Goal: Information Seeking & Learning: Check status

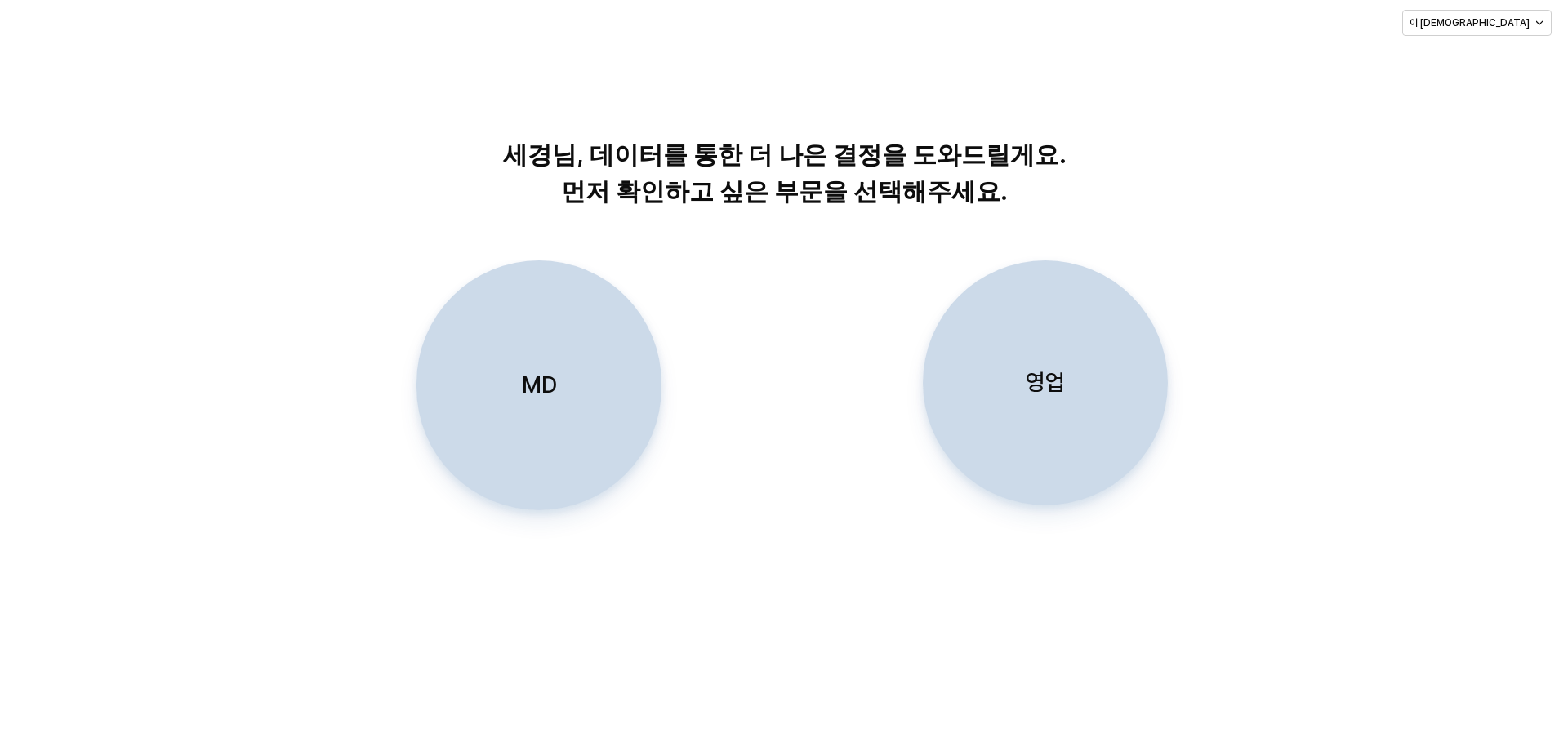
click at [828, 378] on p "영업" at bounding box center [1045, 383] width 39 height 31
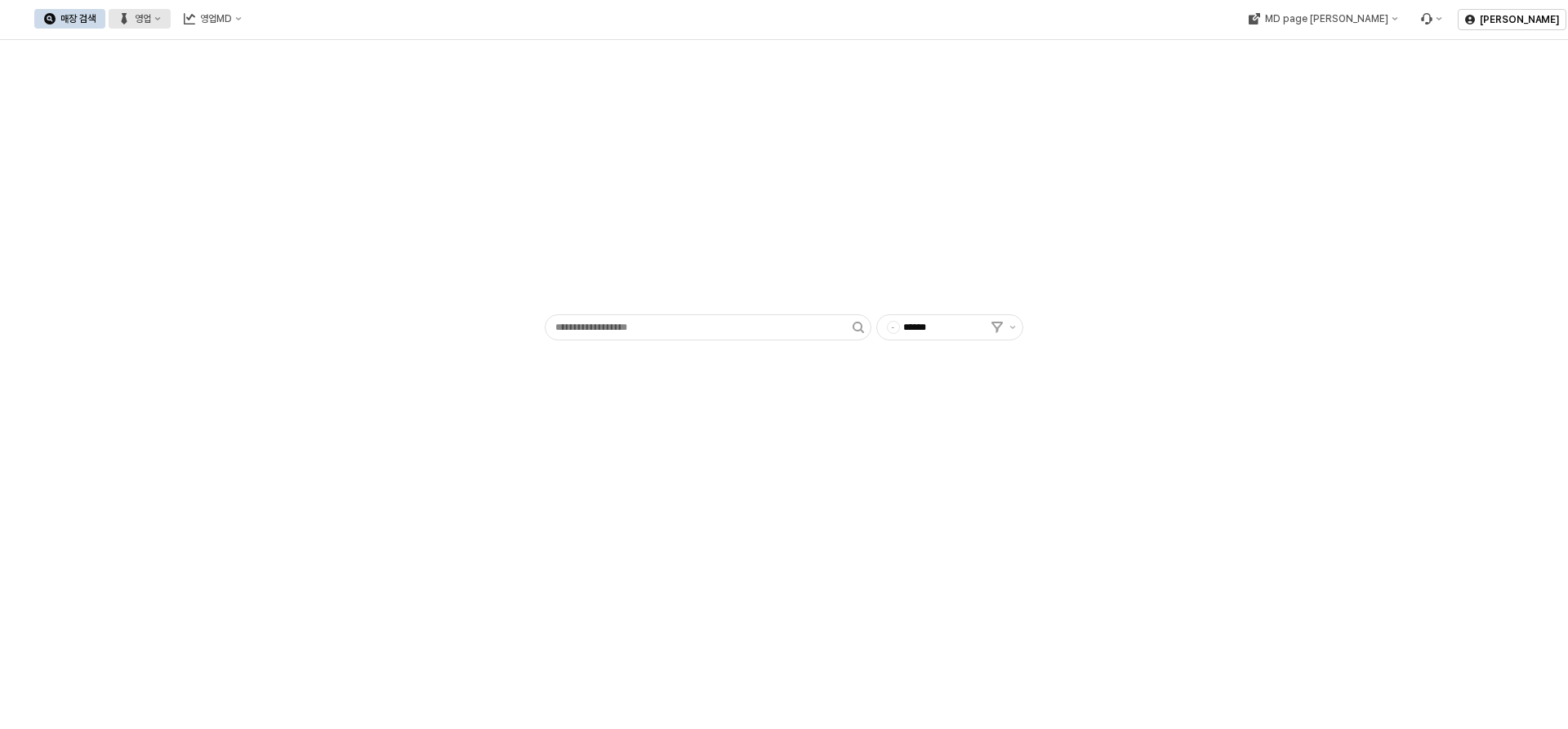
click at [151, 16] on div "영업" at bounding box center [143, 19] width 17 height 11
click at [320, 58] on div "목표매출 달성현황" at bounding box center [319, 49] width 129 height 26
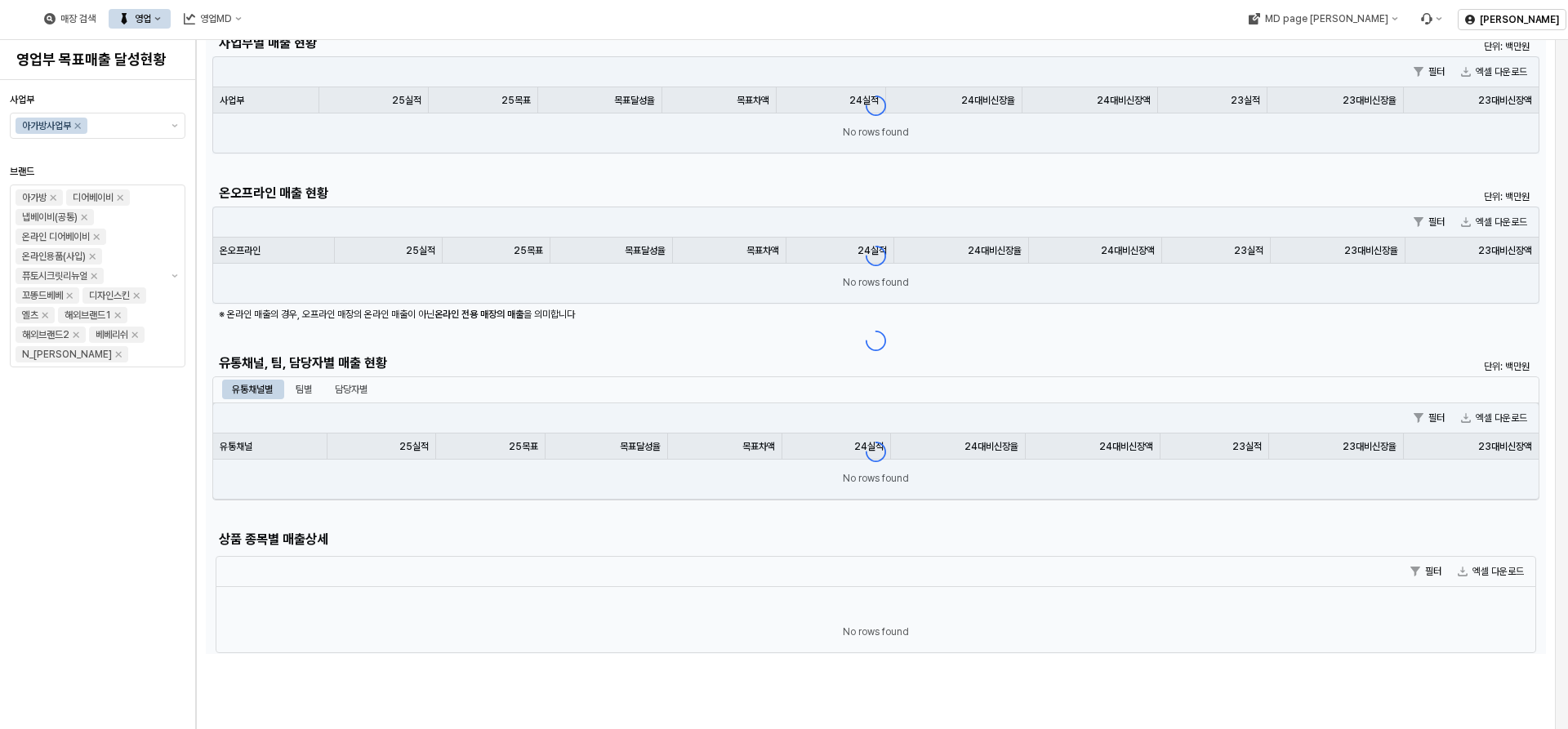
scroll to position [82, 0]
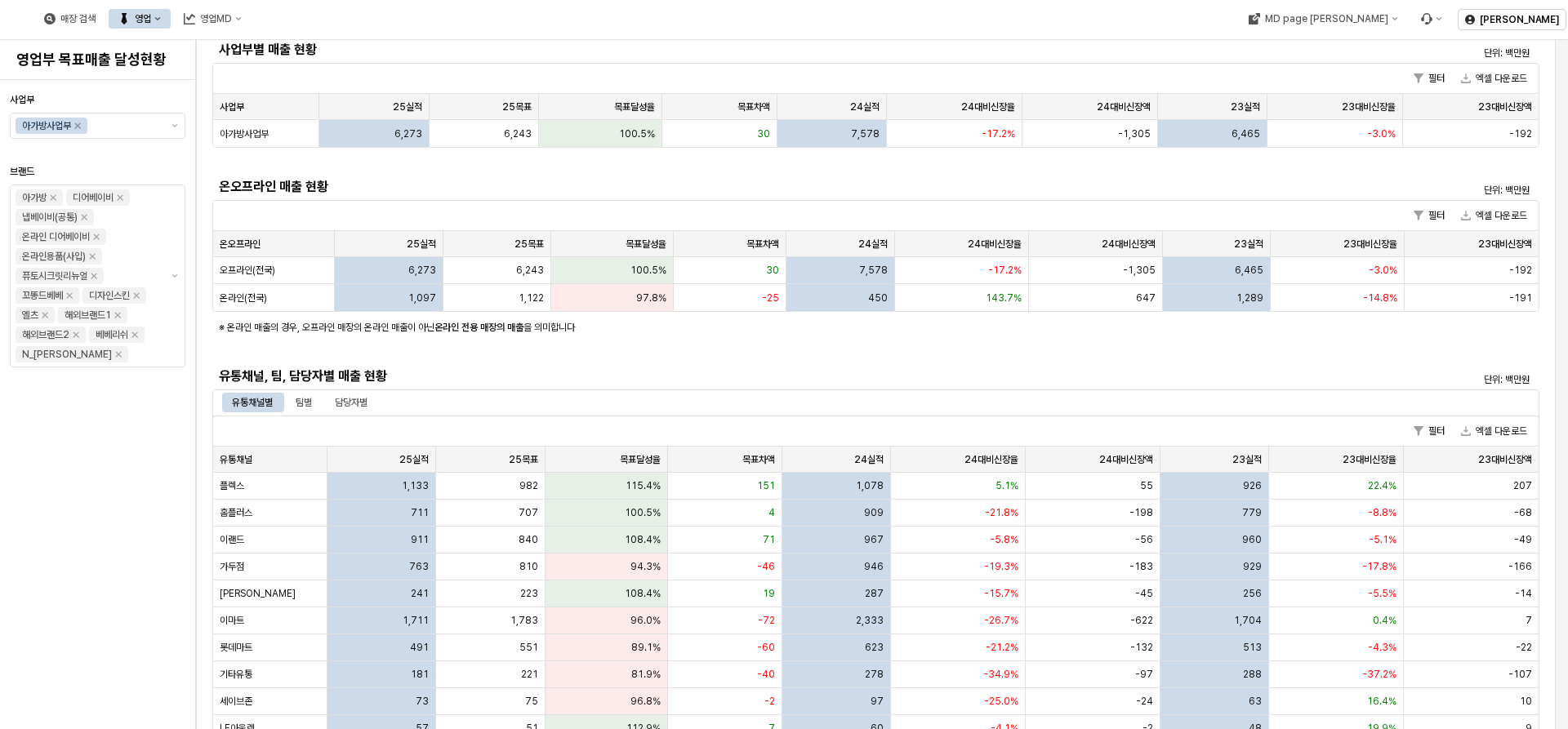
click at [368, 399] on div "담당자별" at bounding box center [351, 402] width 32 height 20
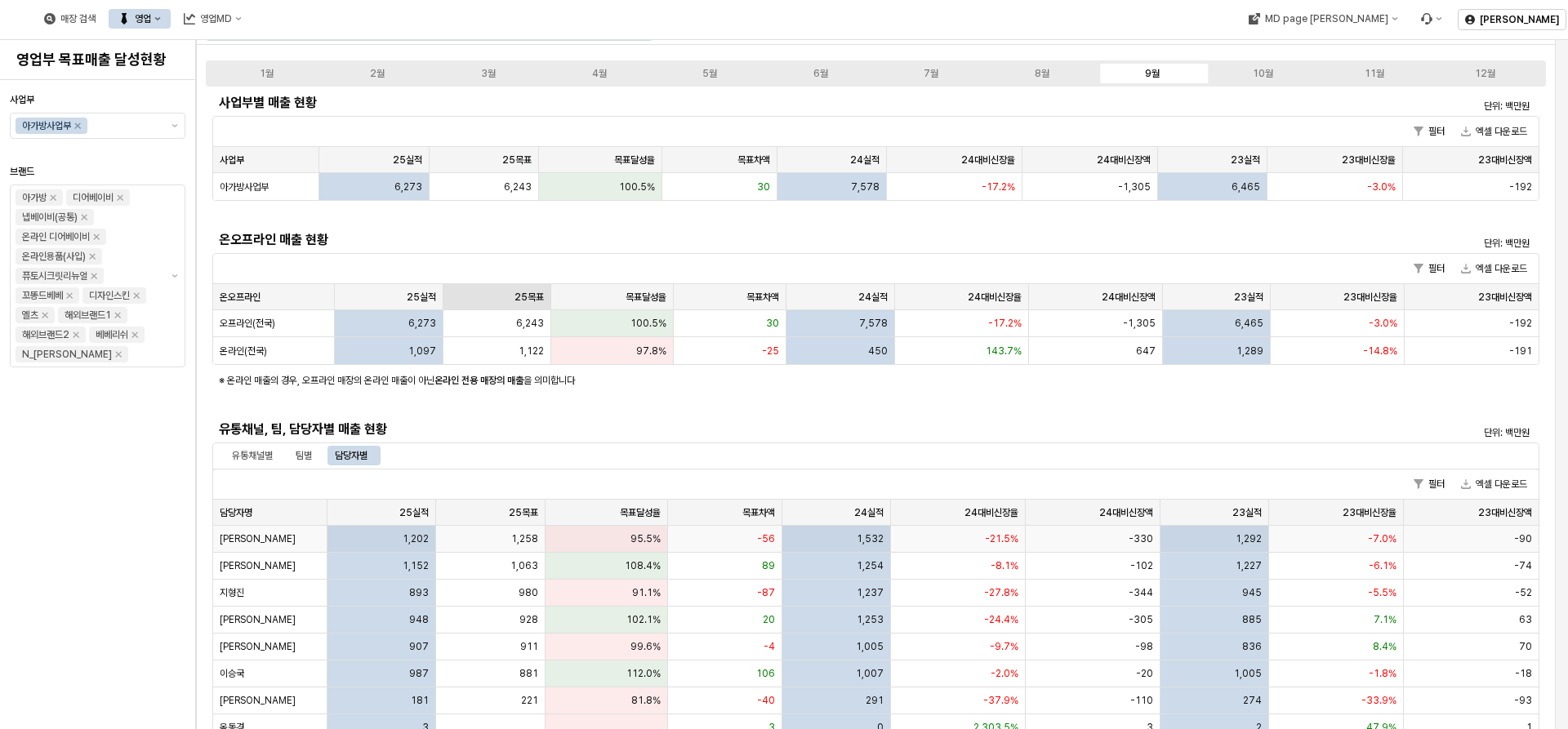
scroll to position [0, 0]
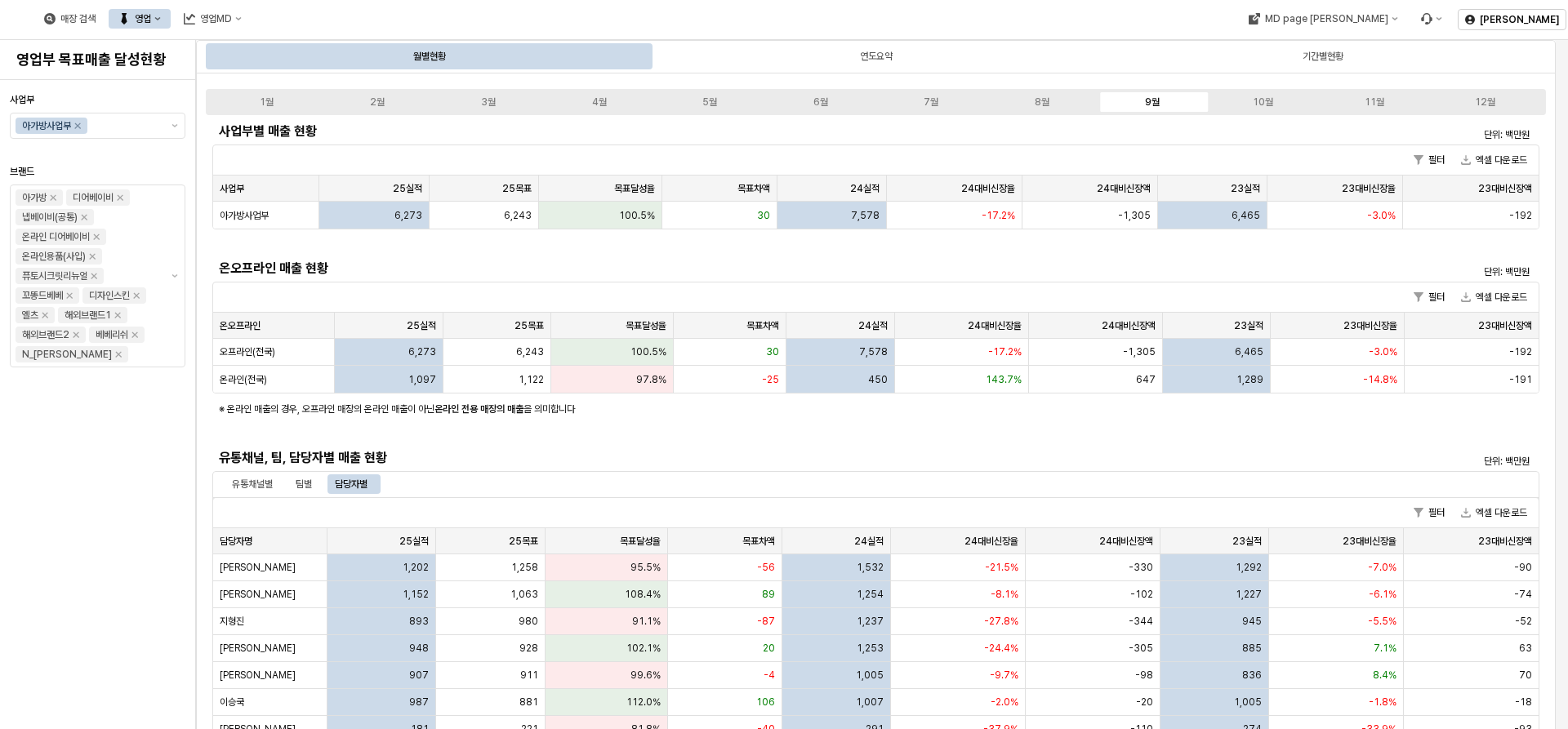
click at [421, 17] on div "매장 검색 영업 영업MD" at bounding box center [636, 19] width 1272 height 34
click at [232, 18] on div "영업MD" at bounding box center [215, 19] width 32 height 11
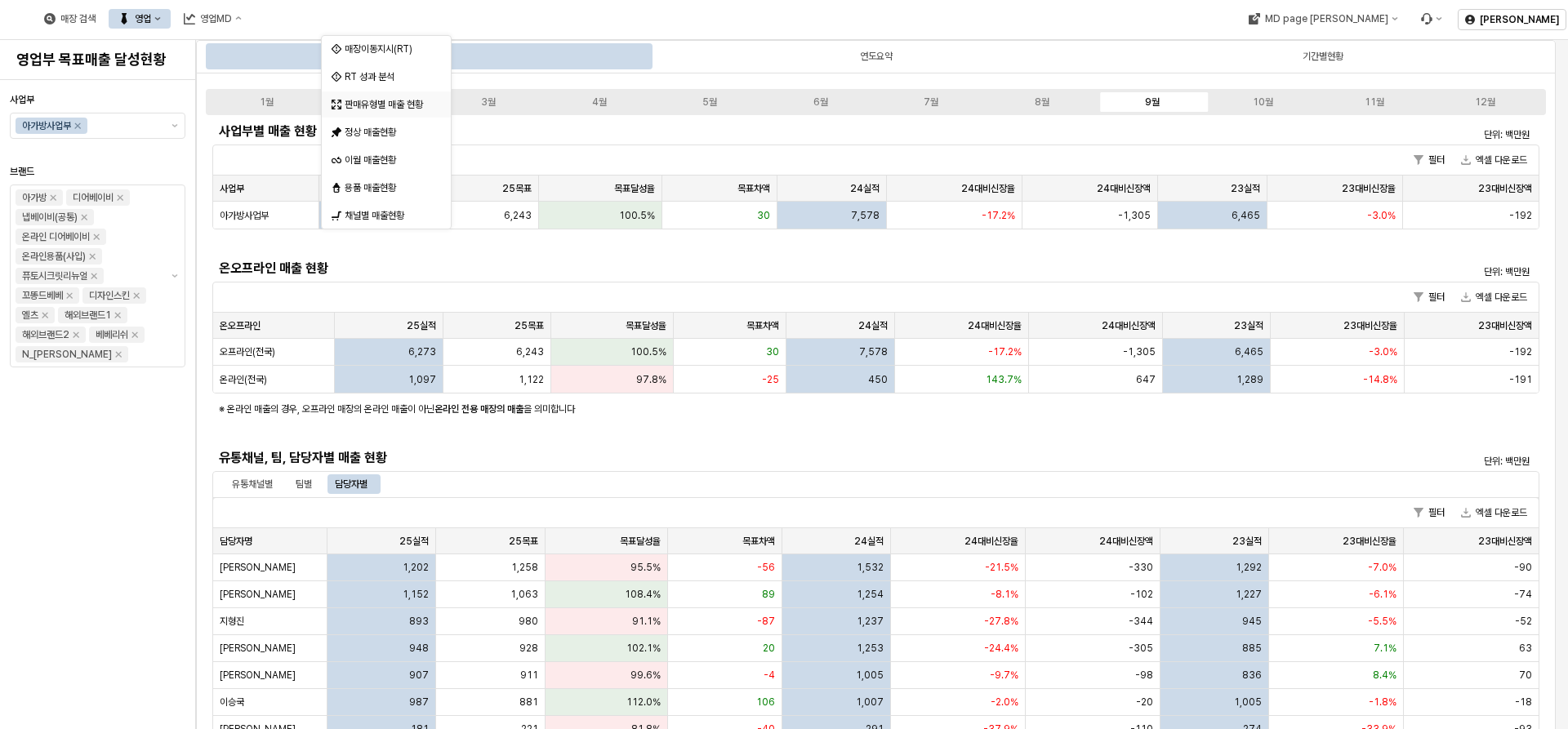
click at [402, 110] on div "판매유형별 매출 현황" at bounding box center [387, 105] width 86 height 13
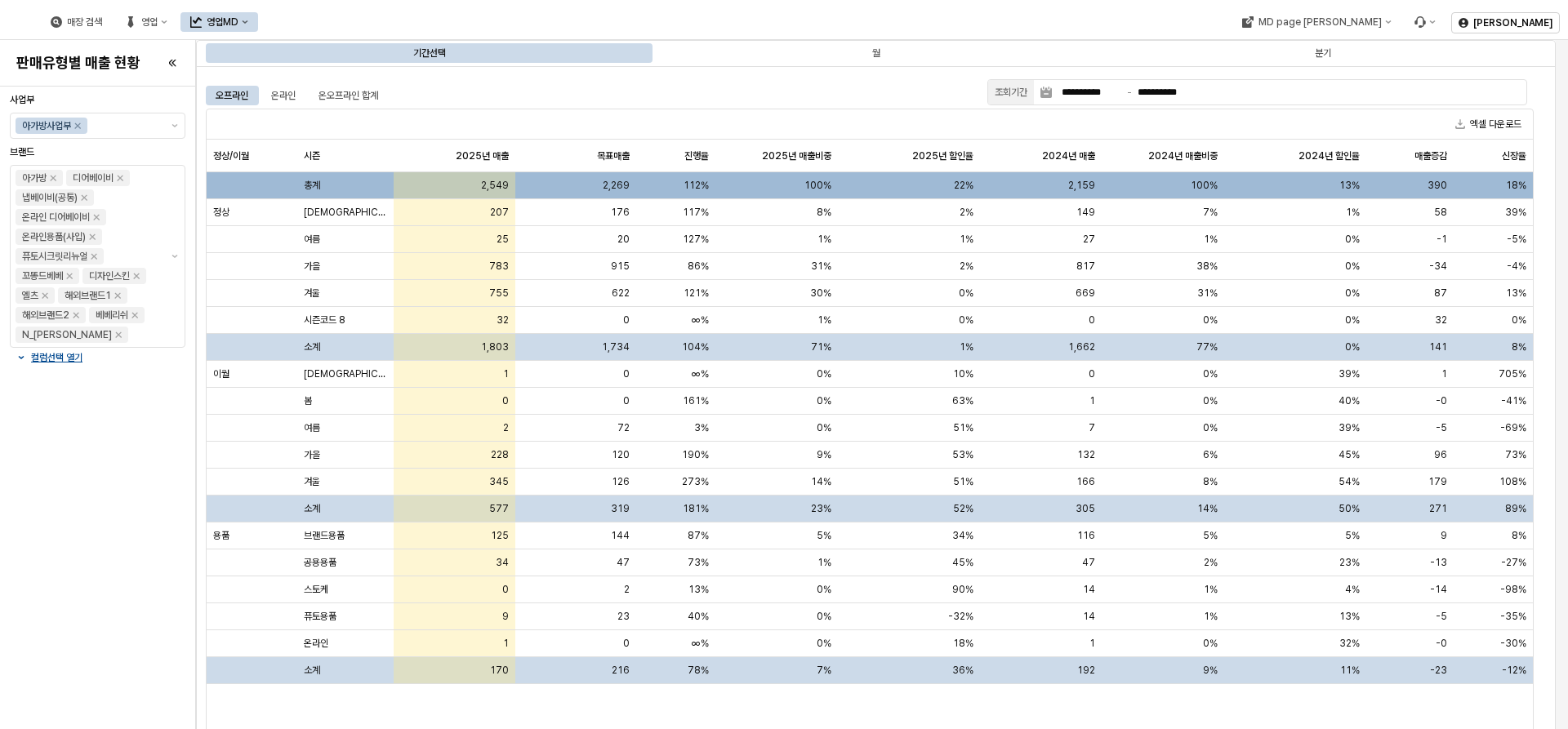
click at [239, 17] on div "영업MD" at bounding box center [223, 22] width 32 height 11
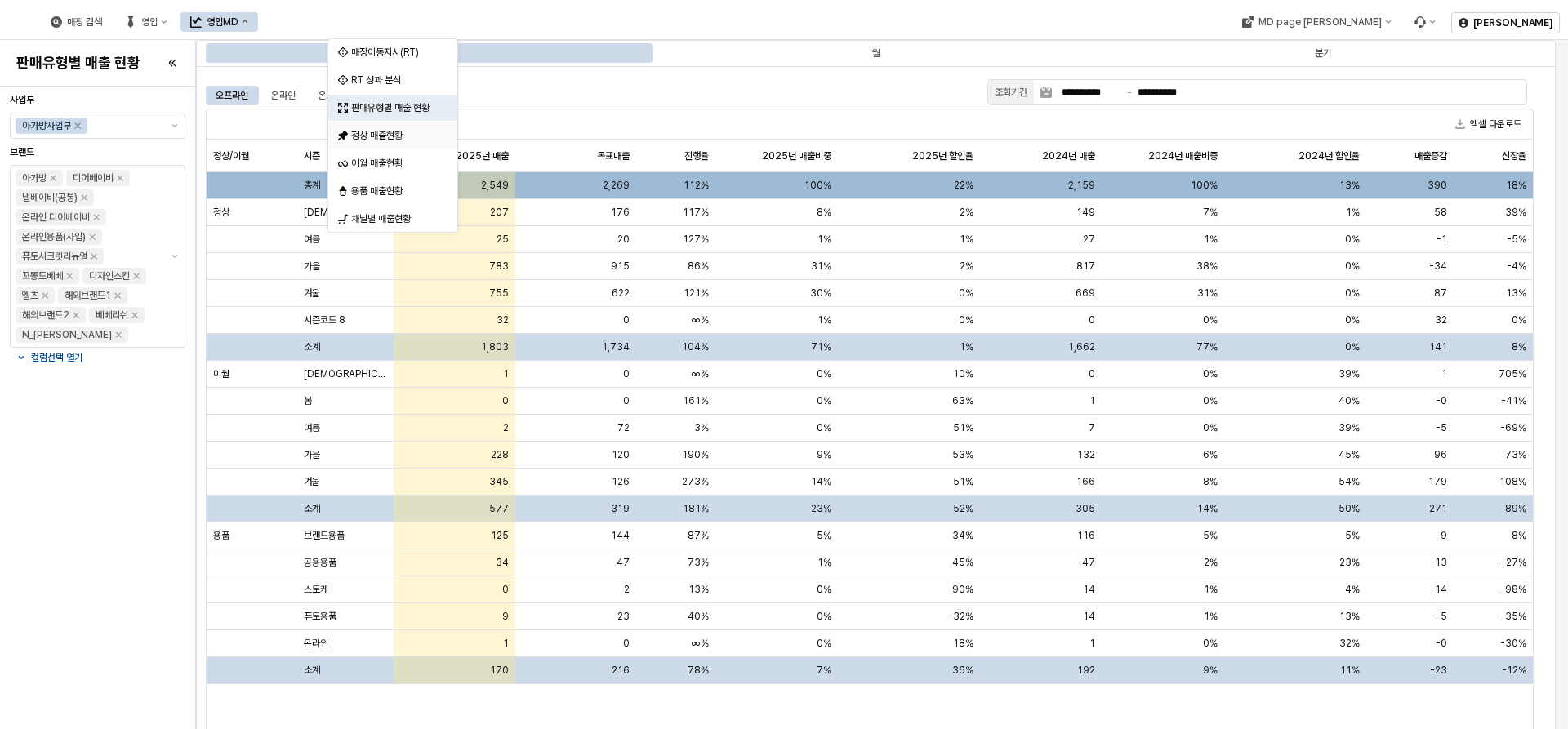
click at [382, 133] on div "정상 매출현황" at bounding box center [394, 136] width 86 height 13
